Goal: Information Seeking & Learning: Learn about a topic

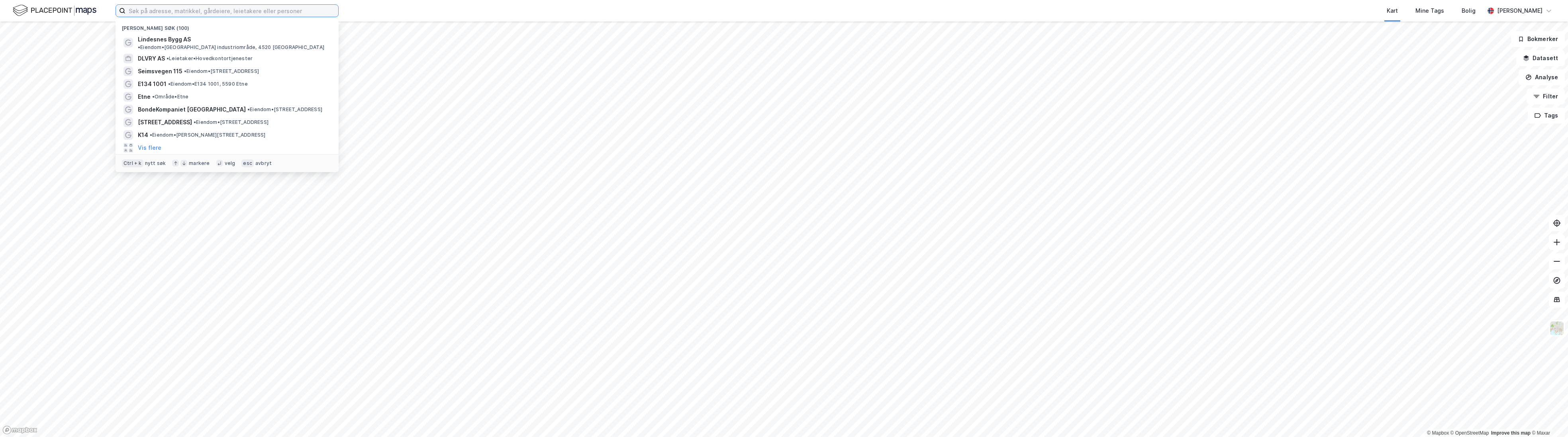
click at [165, 10] on input at bounding box center [231, 11] width 212 height 12
type input "mandal"
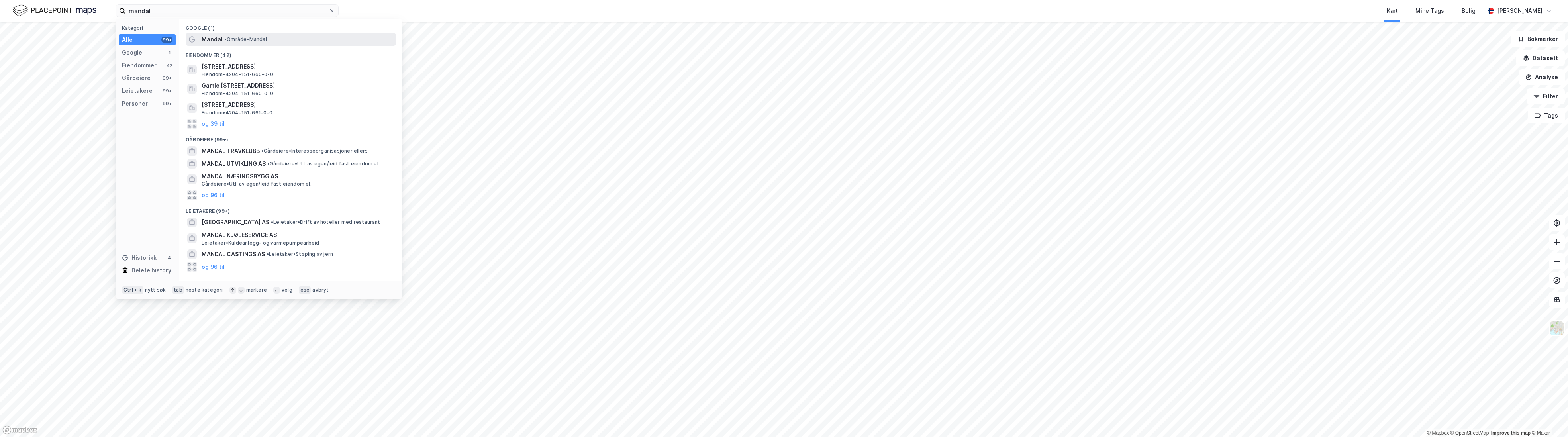
click at [232, 41] on span "• Område • [GEOGRAPHIC_DATA]" at bounding box center [245, 40] width 43 height 6
